Goal: Navigation & Orientation: Understand site structure

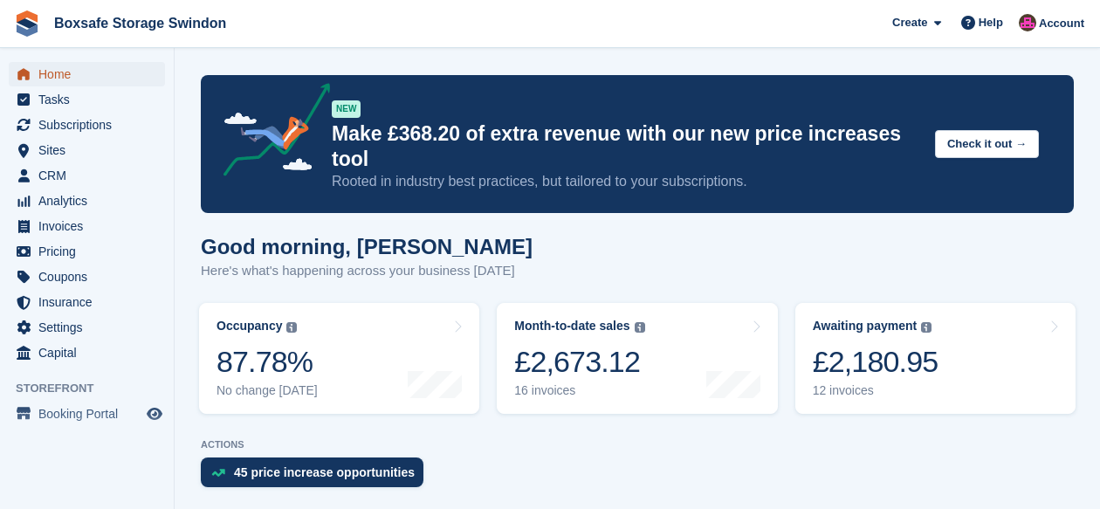
click at [95, 71] on span "Home" at bounding box center [90, 74] width 105 height 24
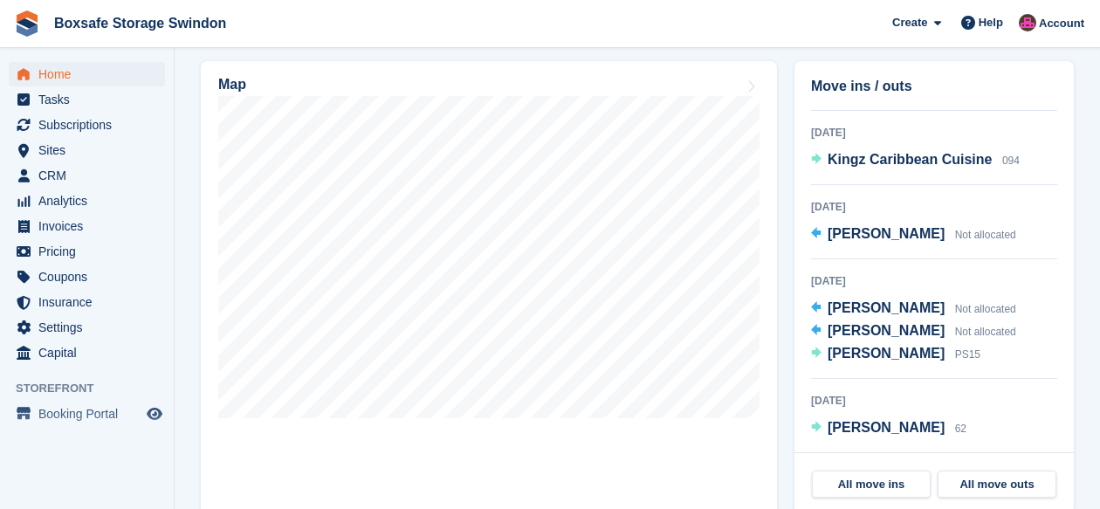
scroll to position [101, 0]
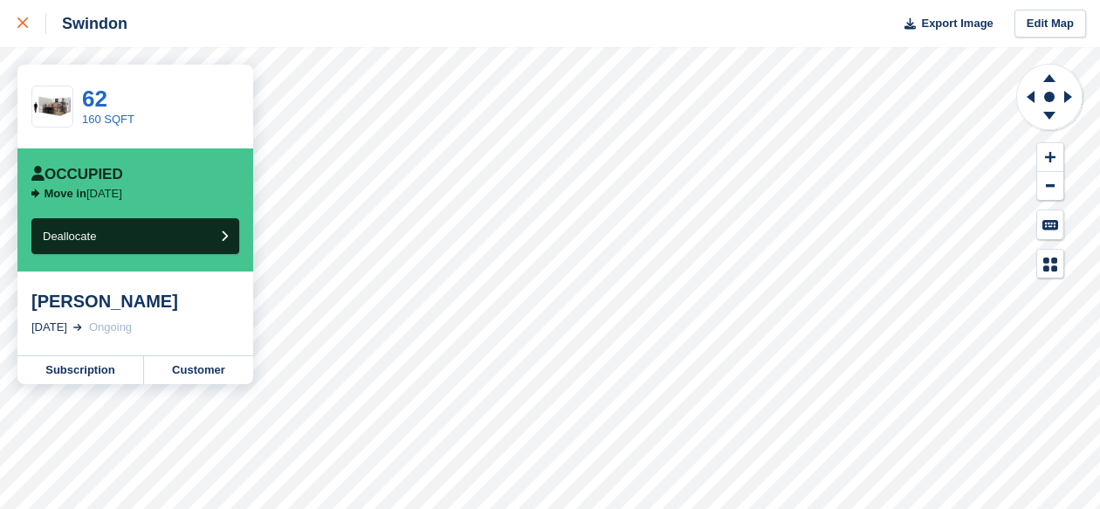
click at [18, 24] on icon at bounding box center [22, 22] width 10 height 10
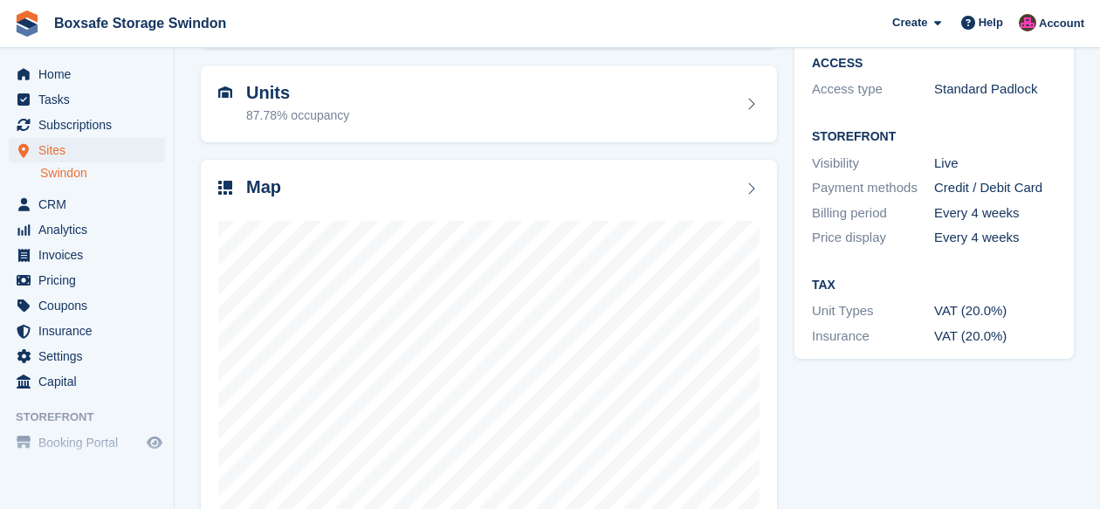
scroll to position [157, 0]
click at [66, 72] on span "Home" at bounding box center [90, 74] width 105 height 24
